Goal: Navigation & Orientation: Find specific page/section

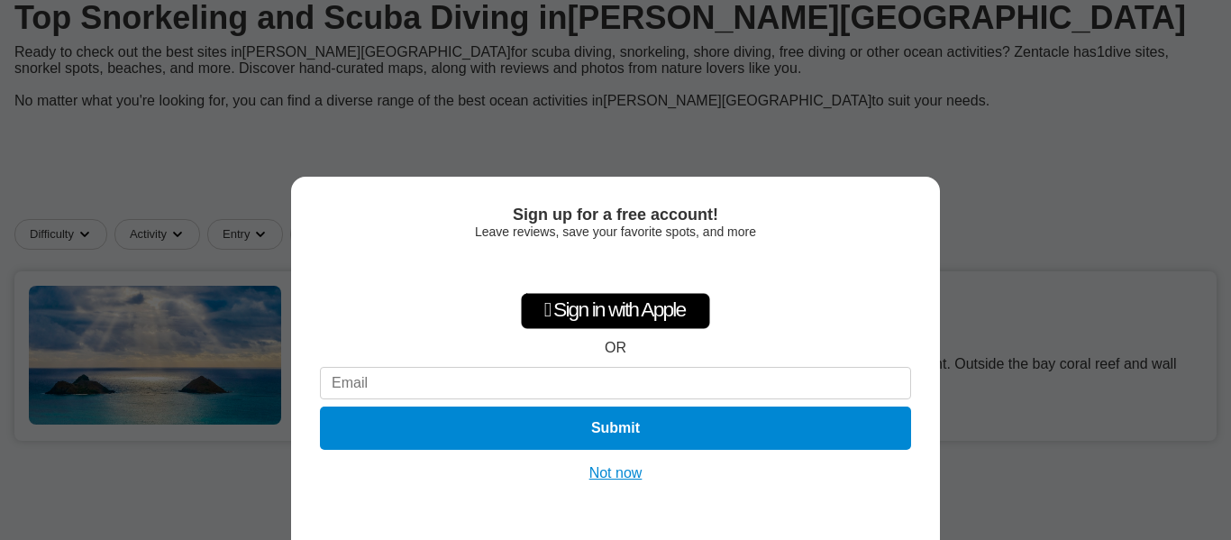
click at [608, 472] on button "Not now" at bounding box center [616, 473] width 64 height 18
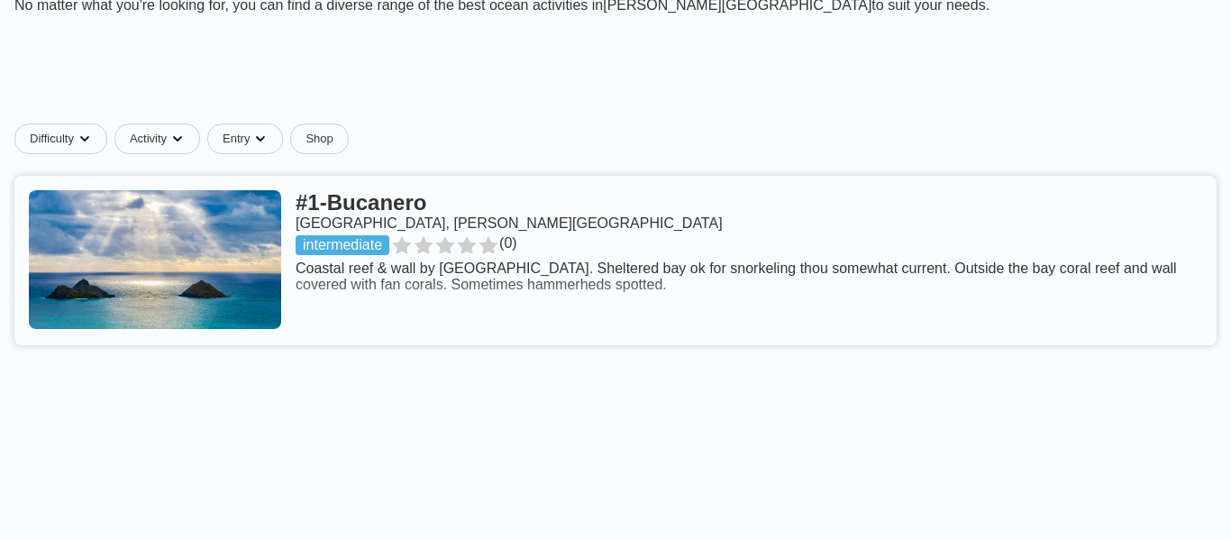
scroll to position [297, 0]
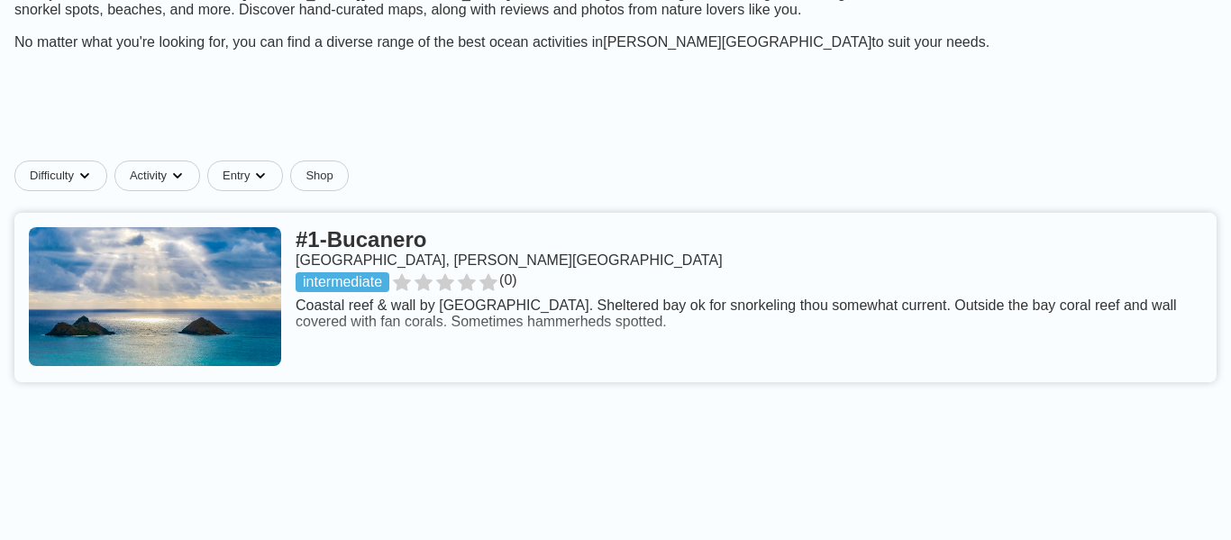
scroll to position [264, 0]
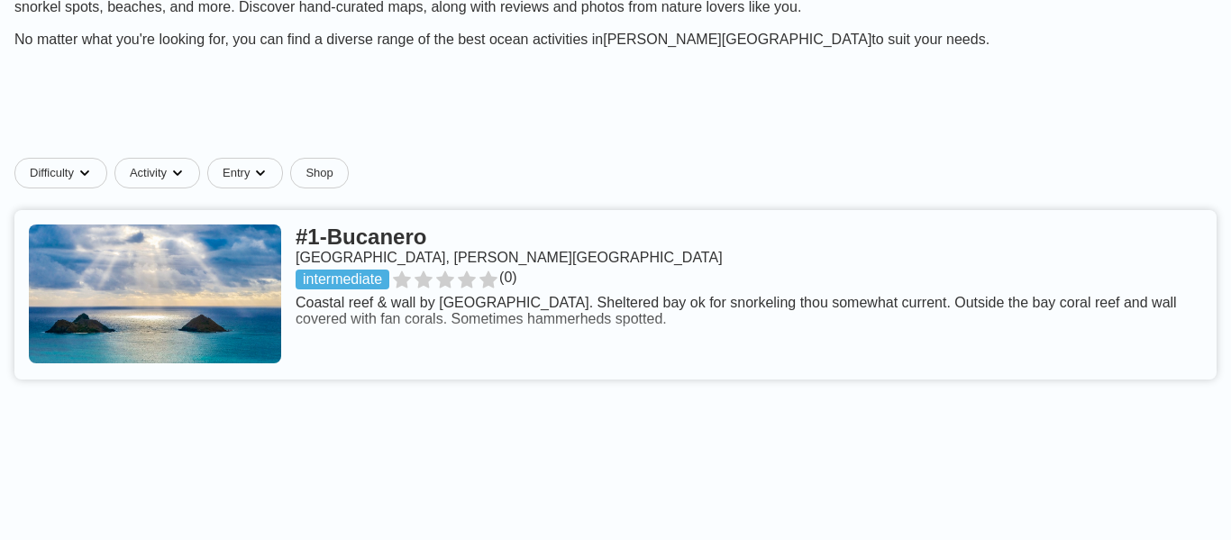
click at [547, 284] on link at bounding box center [615, 294] width 1202 height 169
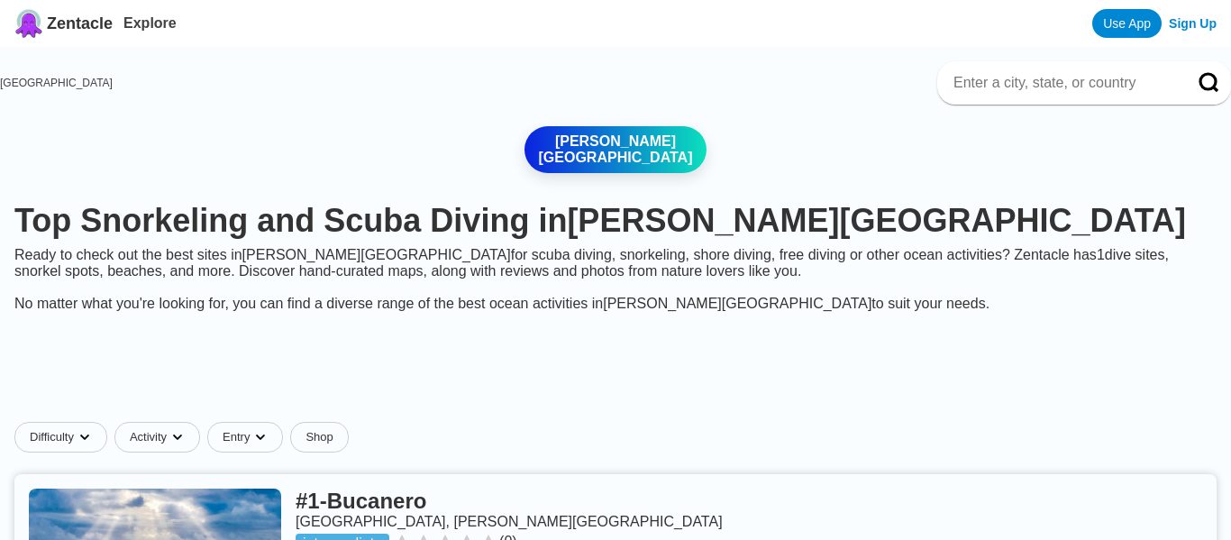
scroll to position [264, 0]
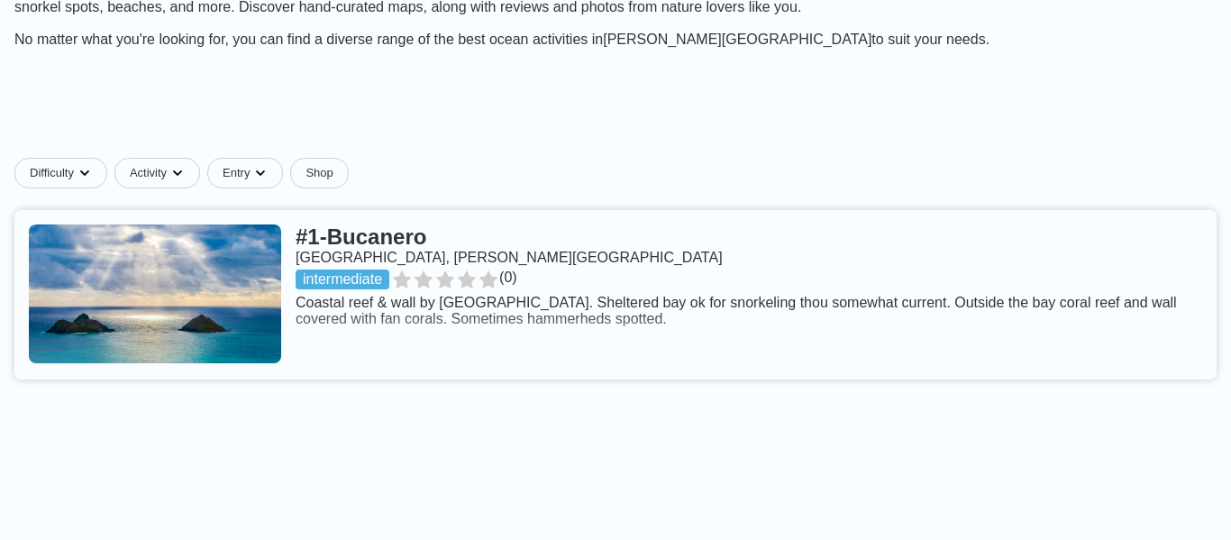
scroll to position [297, 0]
